Goal: Information Seeking & Learning: Learn about a topic

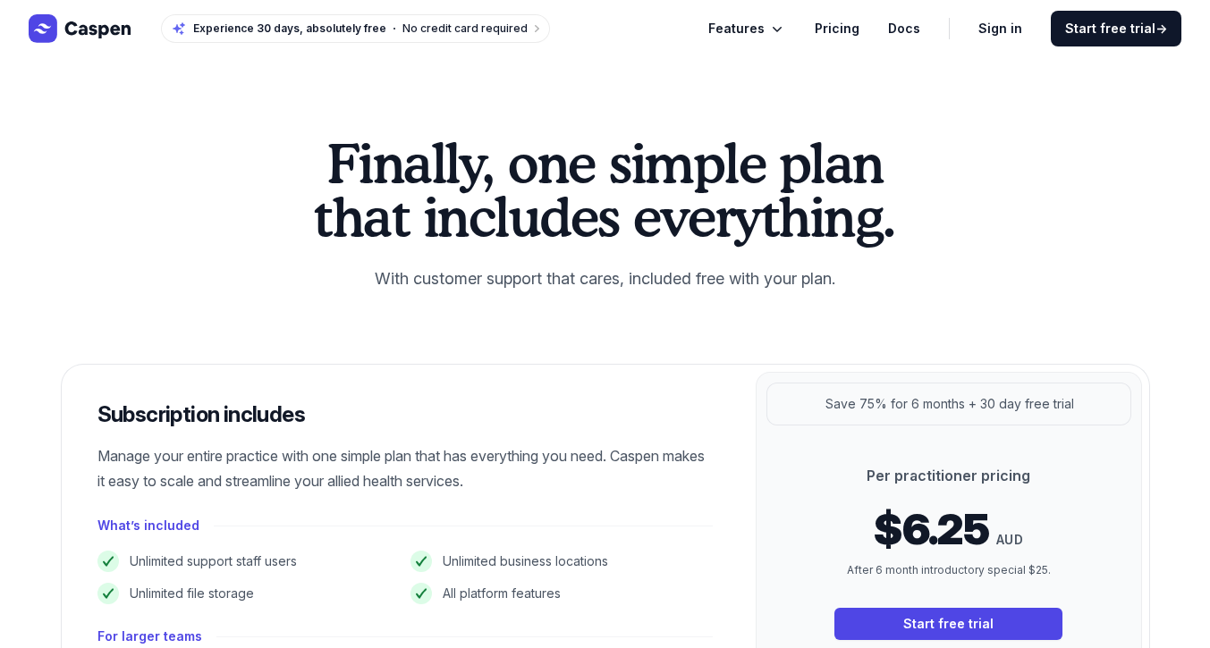
click at [852, 29] on link "Pricing" at bounding box center [837, 28] width 45 height 21
